Goal: Find specific page/section: Find specific page/section

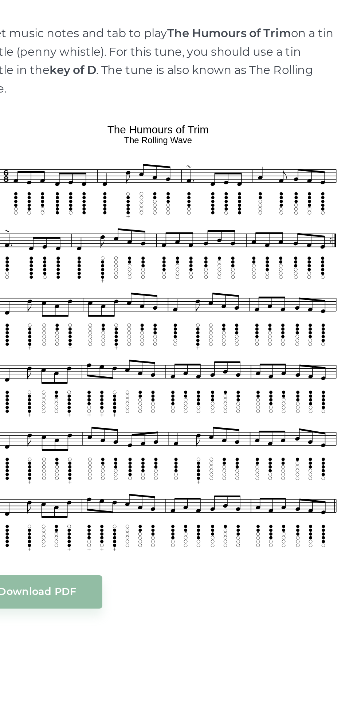
scroll to position [4, 0]
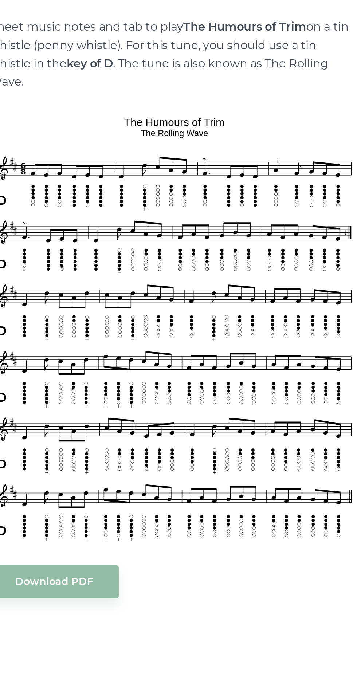
click at [74, 325] on img at bounding box center [120, 363] width 191 height 224
click at [55, 355] on img at bounding box center [120, 363] width 191 height 224
click at [77, 407] on img at bounding box center [120, 363] width 191 height 224
click at [71, 426] on img at bounding box center [120, 363] width 191 height 224
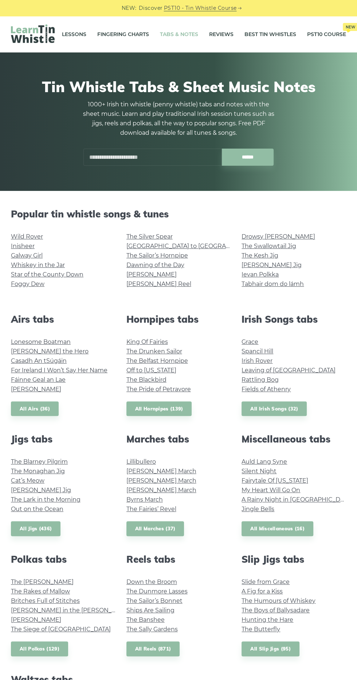
click at [114, 157] on input "text" at bounding box center [152, 157] width 138 height 17
type input "*"
click at [165, 156] on input "text" at bounding box center [152, 157] width 138 height 17
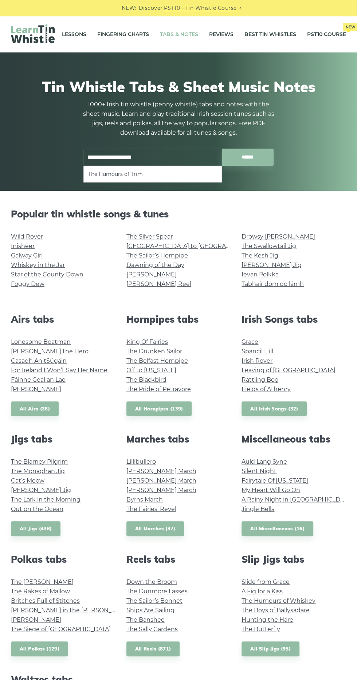
click at [177, 176] on li "The Humours of Trim" at bounding box center [152, 174] width 129 height 9
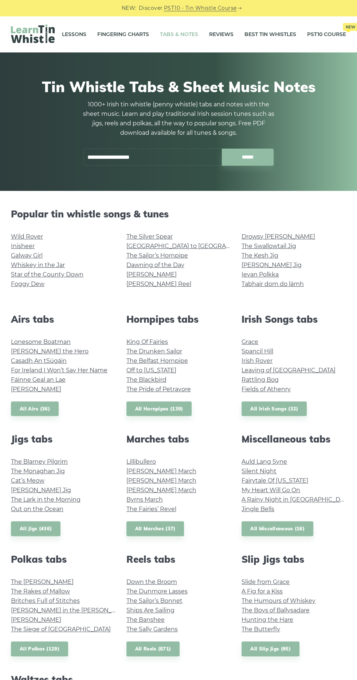
type input "**********"
